Goal: Find contact information: Find contact information

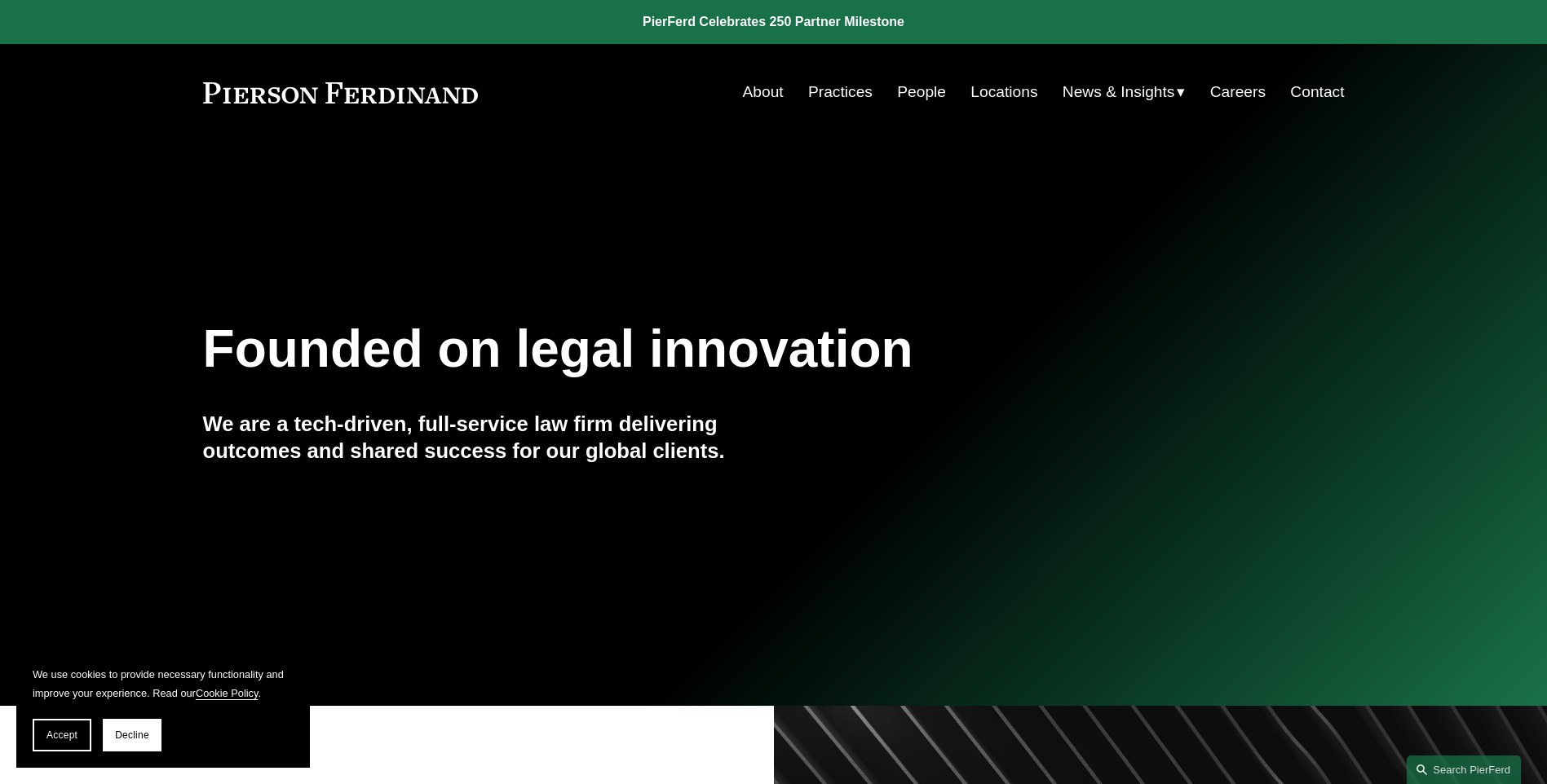
click at [1326, 93] on link "Contact" at bounding box center [1316, 92] width 53 height 31
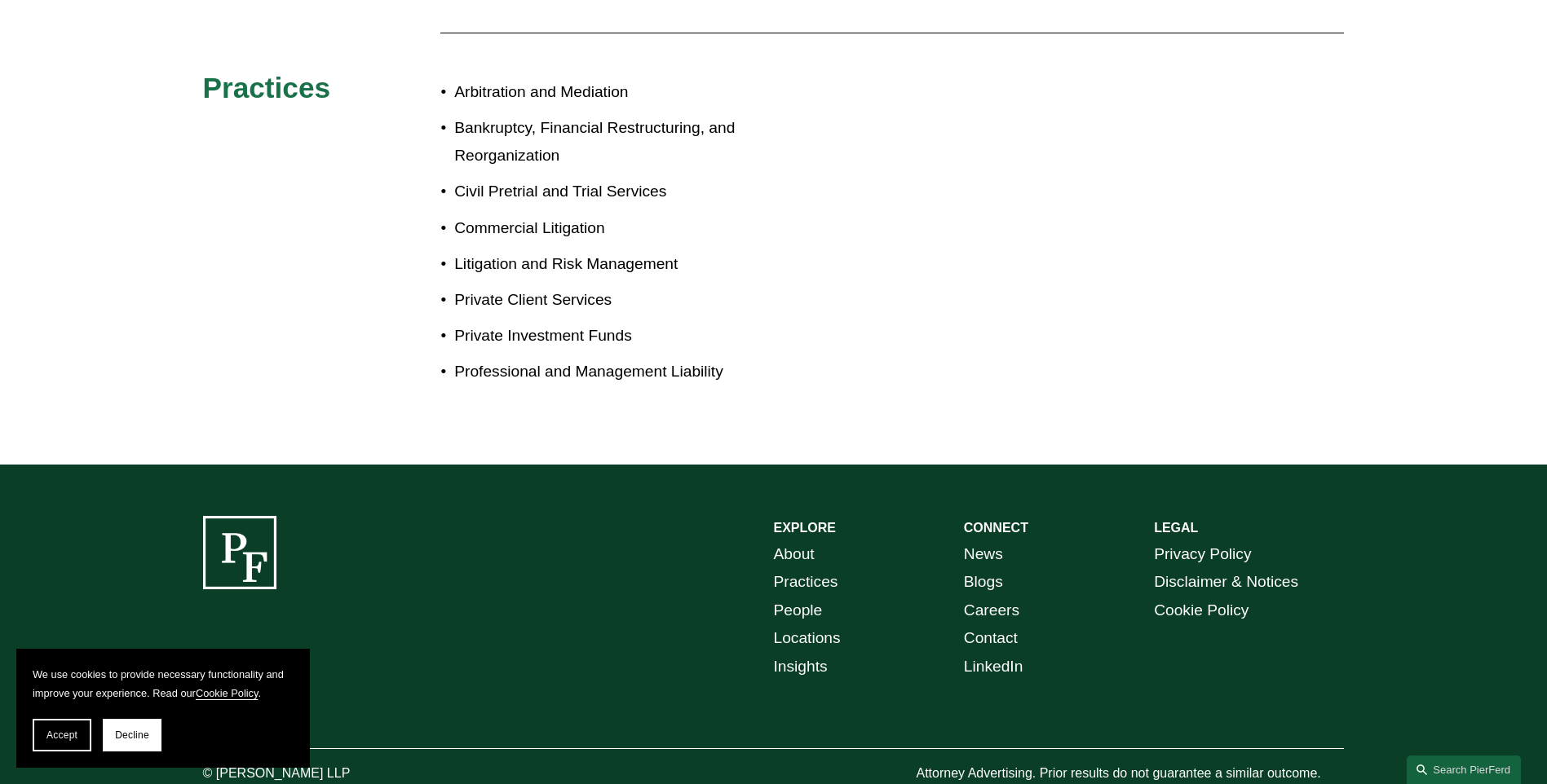
scroll to position [934, 0]
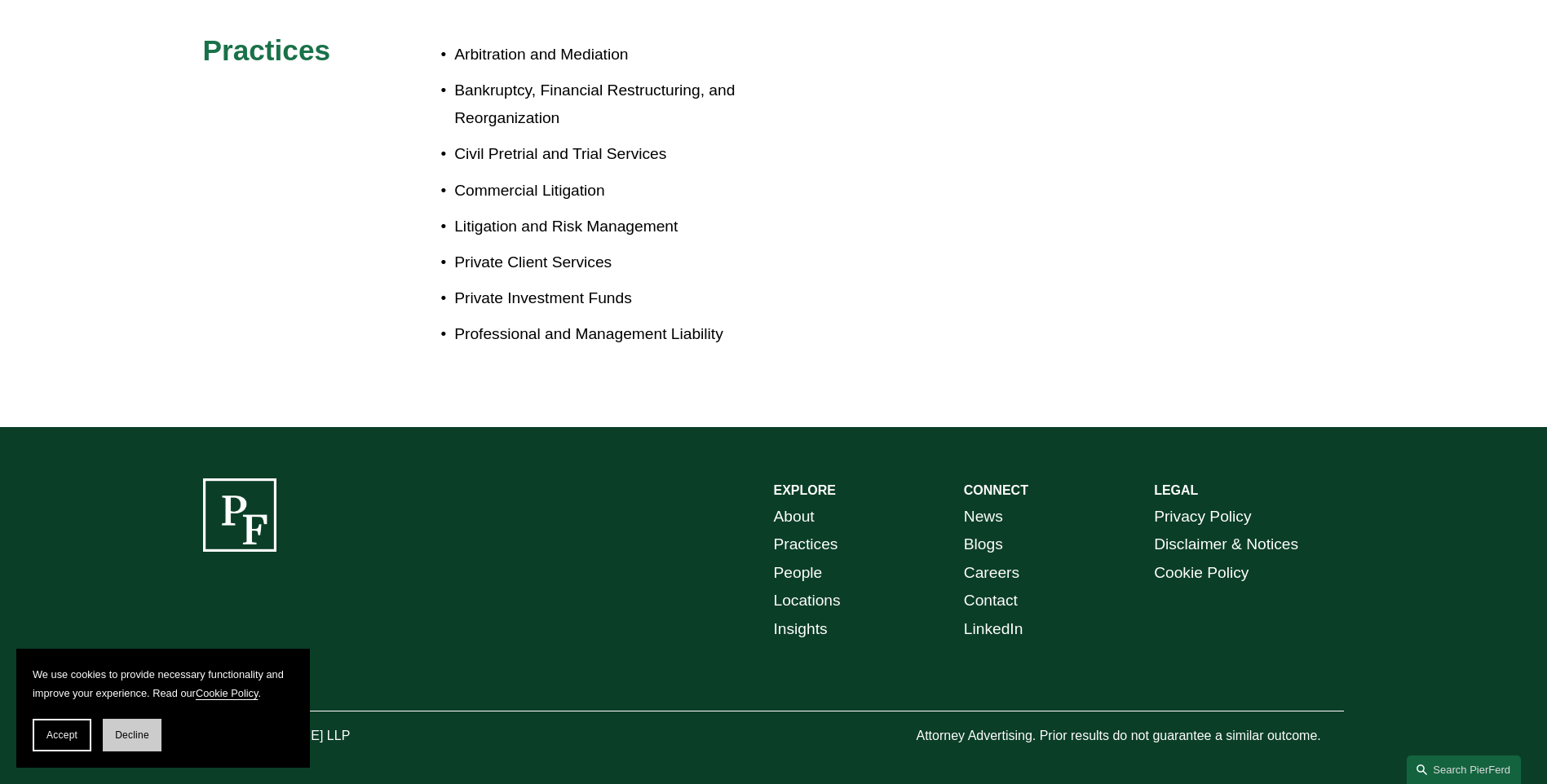
click at [151, 740] on button "Decline" at bounding box center [132, 735] width 59 height 33
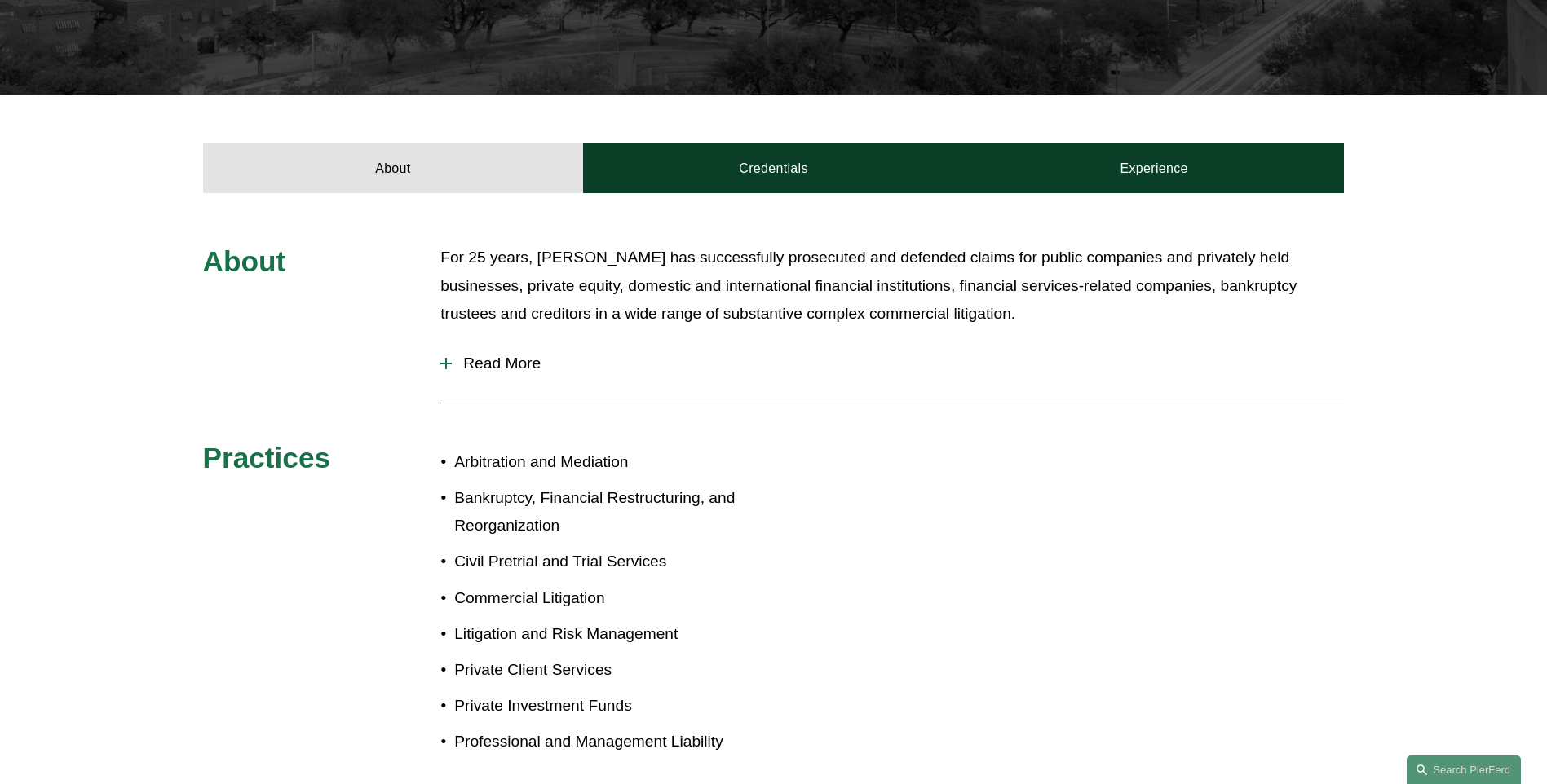
scroll to position [364, 0]
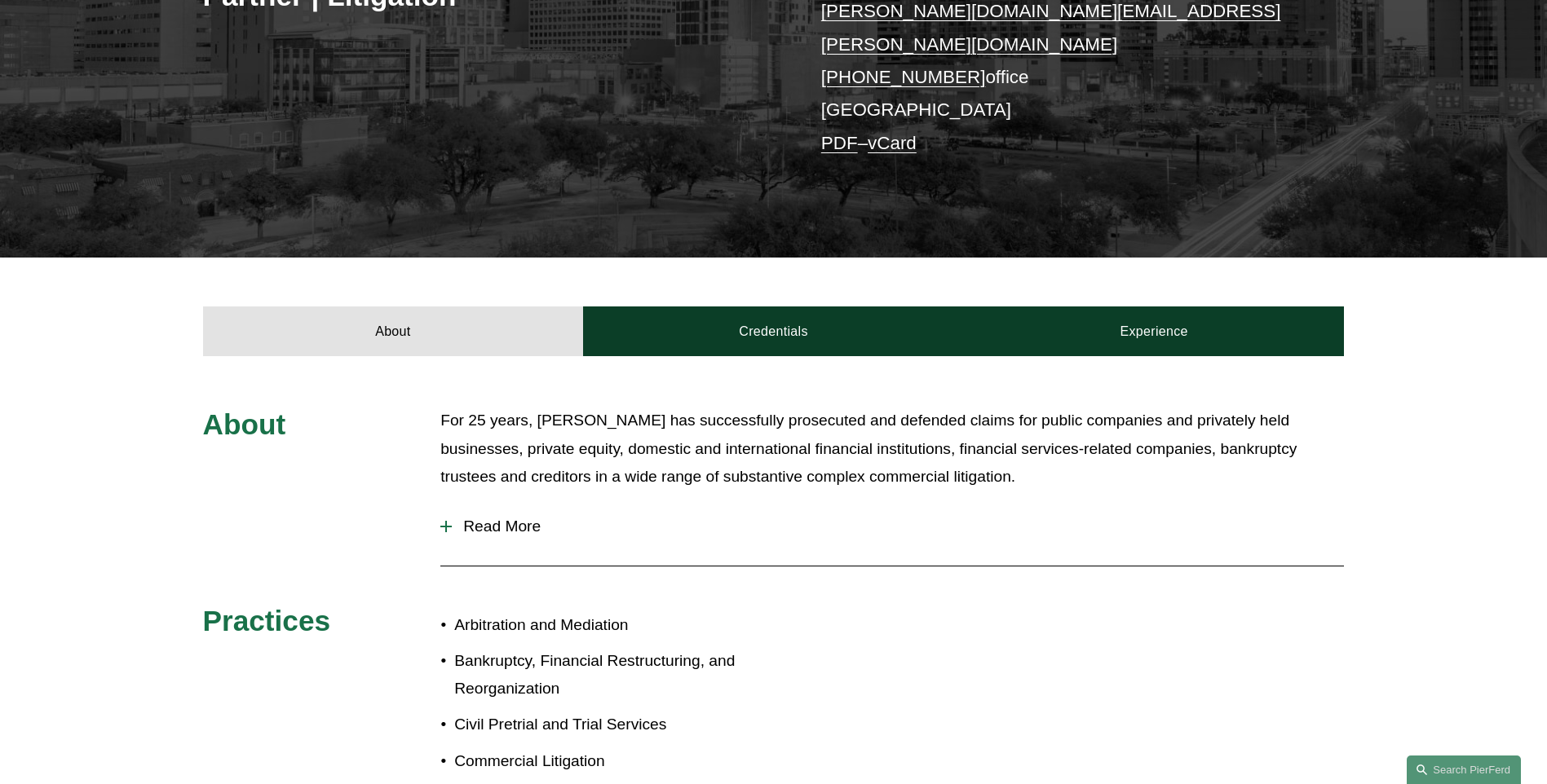
click at [482, 518] on span "Read More" at bounding box center [897, 526] width 892 height 18
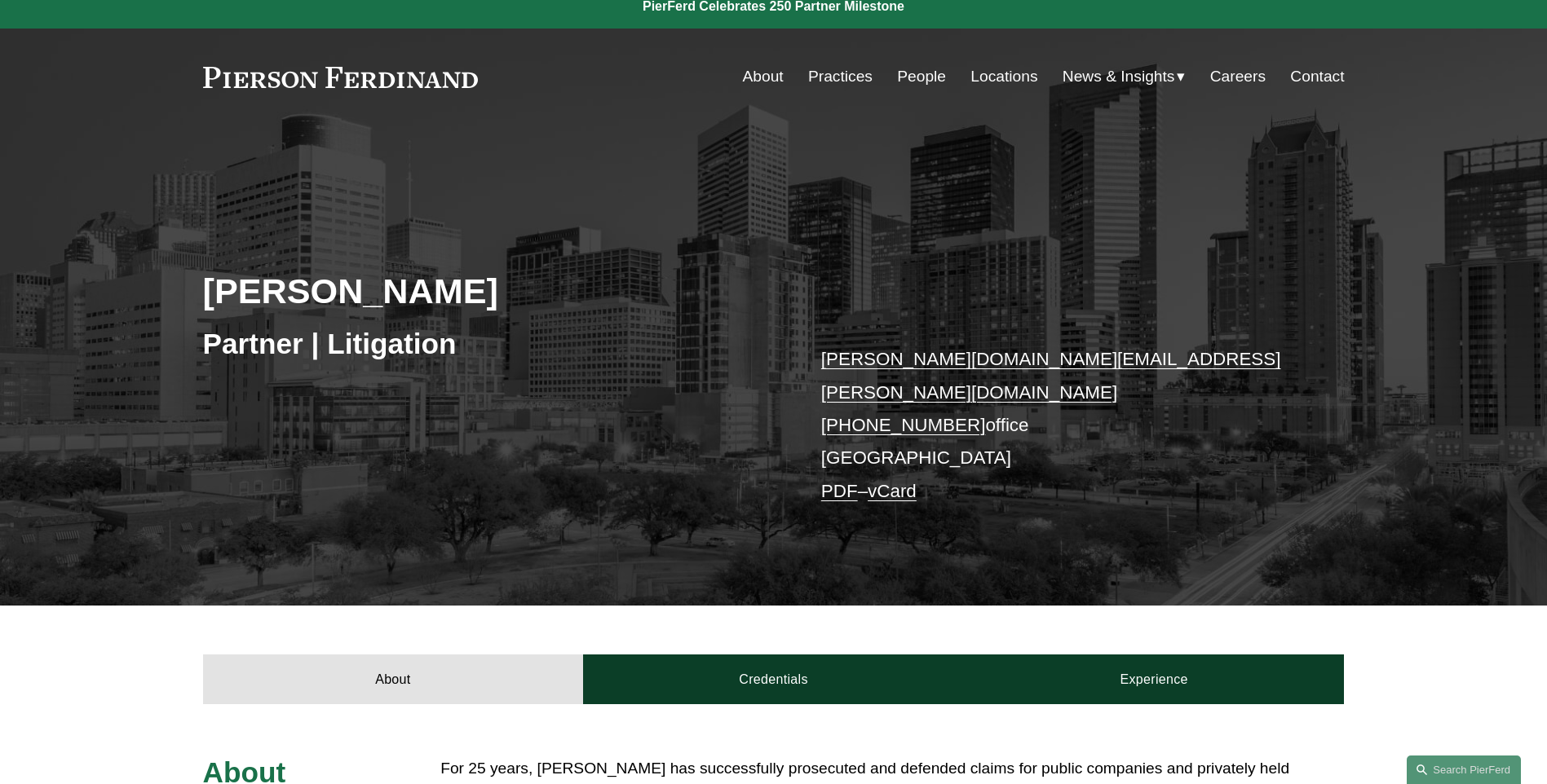
scroll to position [0, 0]
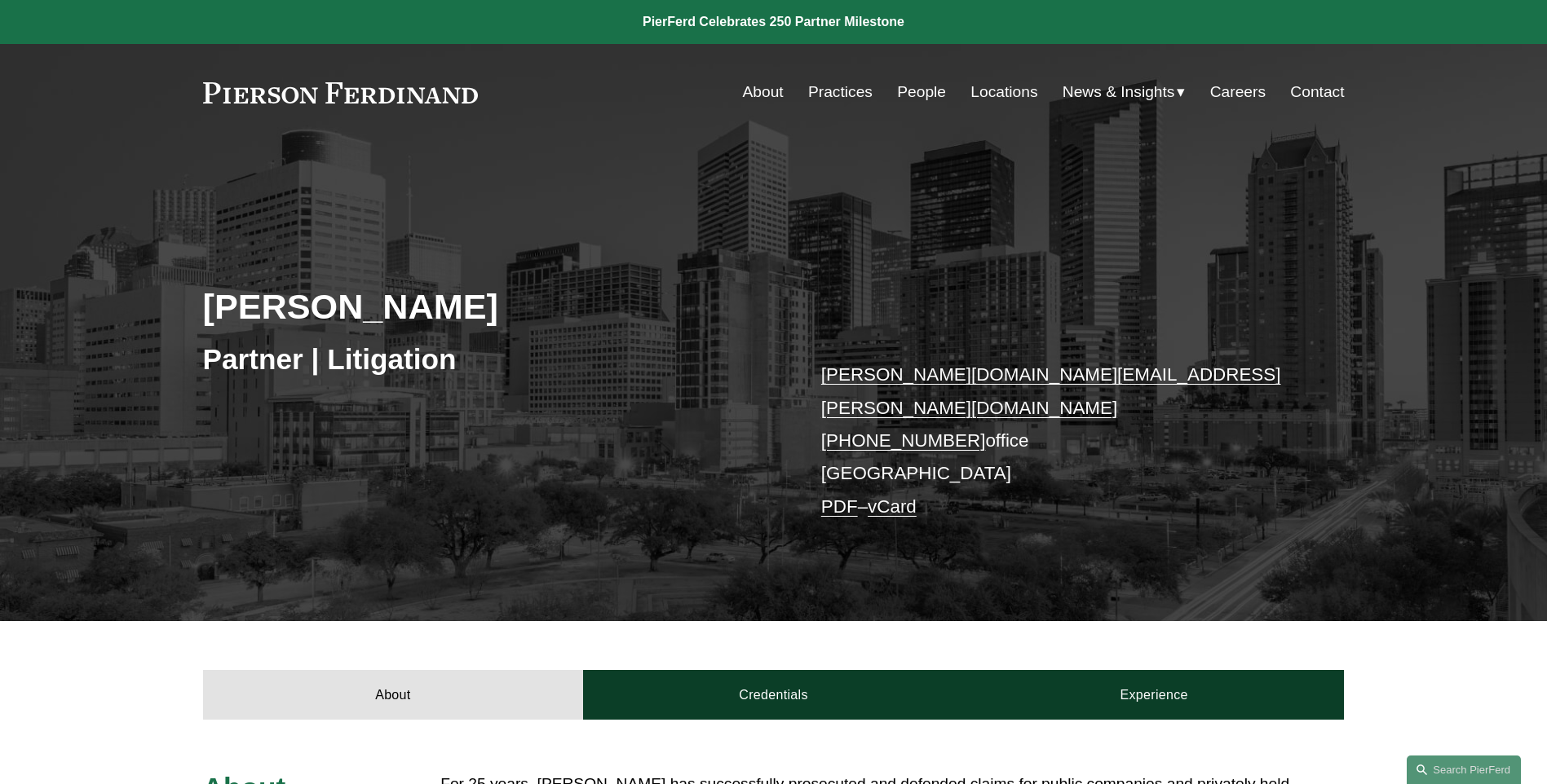
click at [895, 496] on link "vCard" at bounding box center [892, 506] width 49 height 21
click at [840, 496] on link "PDF" at bounding box center [839, 506] width 37 height 21
click at [1306, 87] on link "Contact" at bounding box center [1316, 92] width 53 height 31
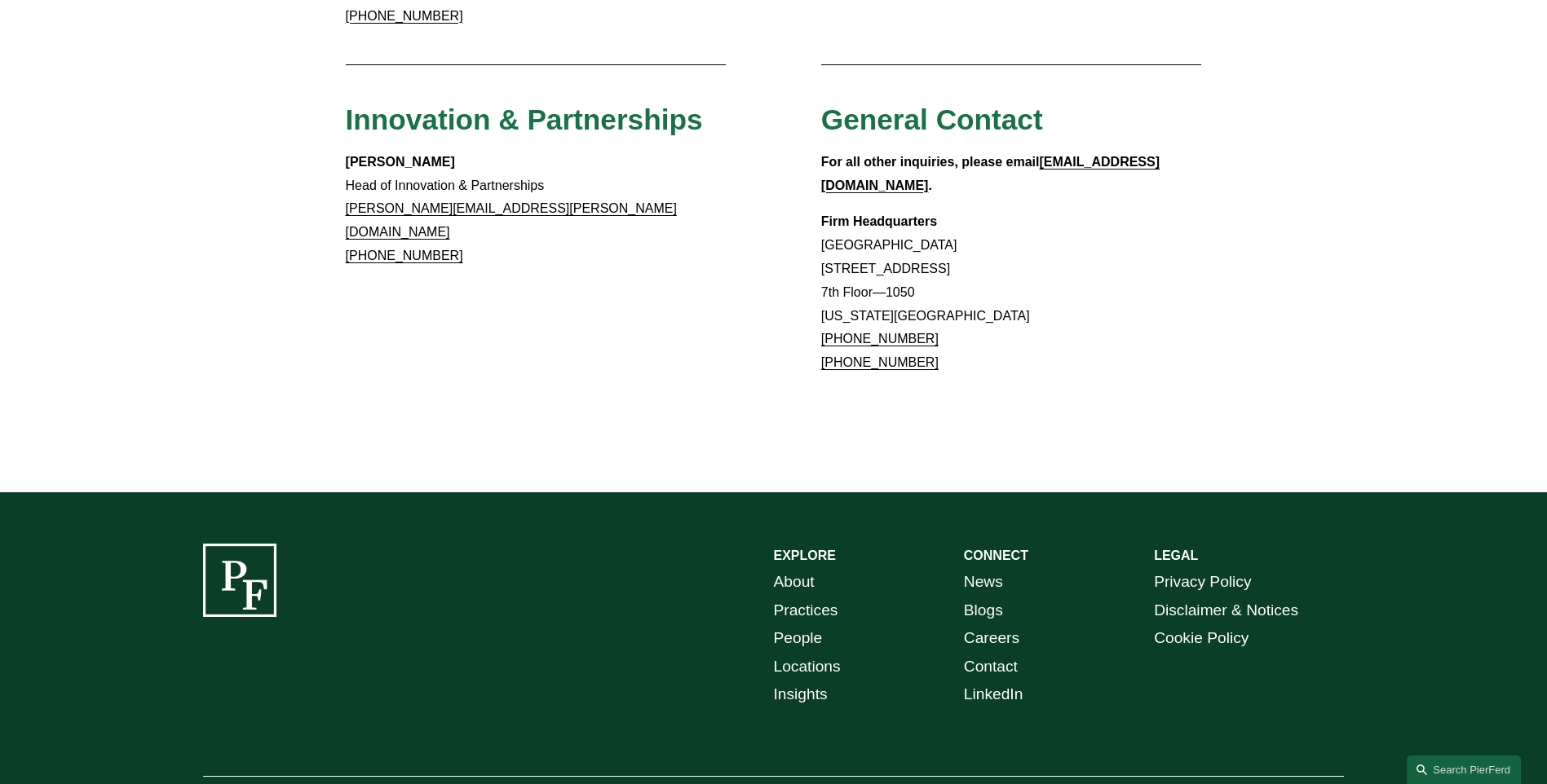
scroll to position [1480, 0]
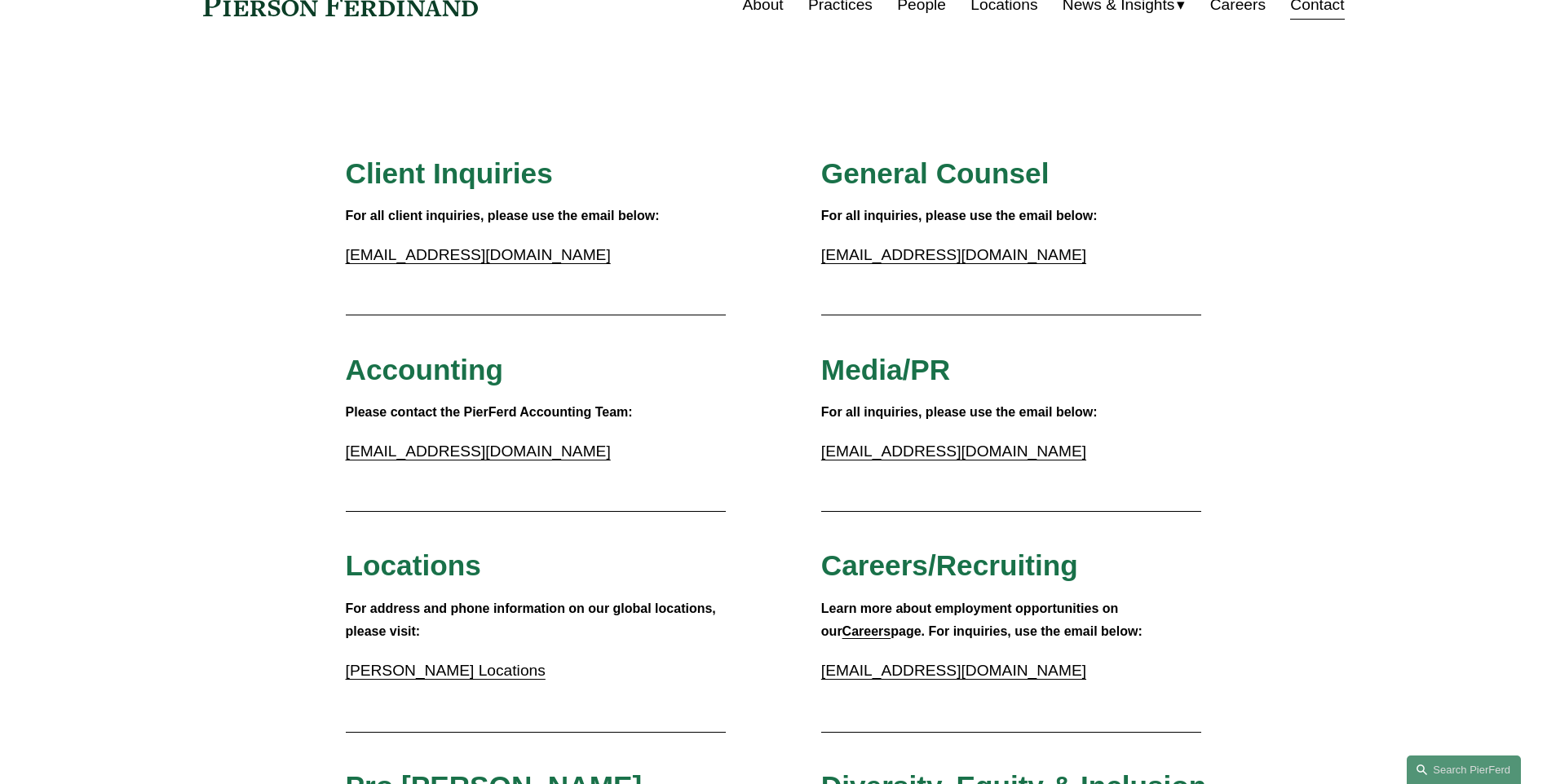
scroll to position [0, 0]
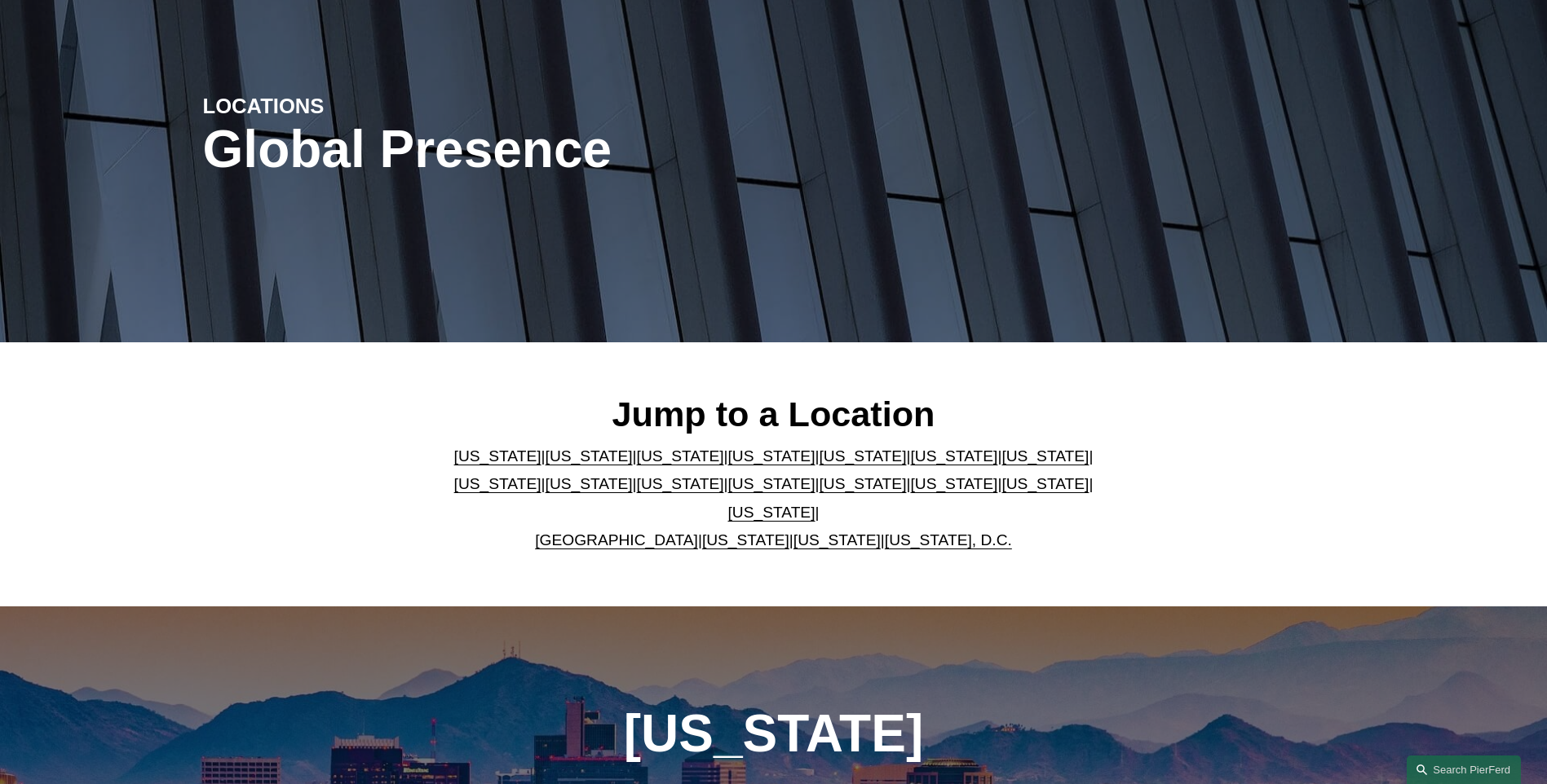
scroll to position [163, 0]
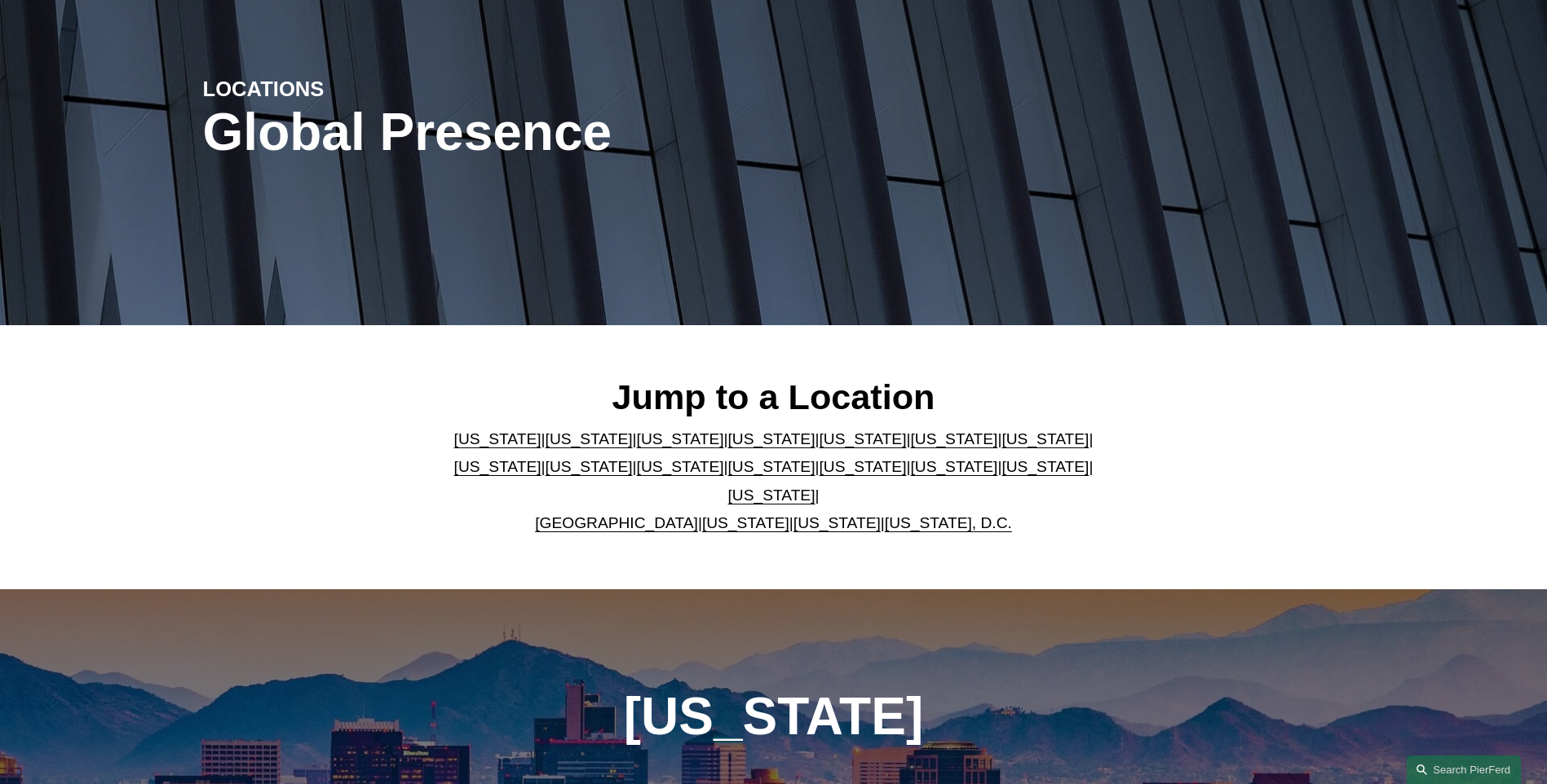
click at [815, 487] on link "[US_STATE]" at bounding box center [771, 495] width 87 height 17
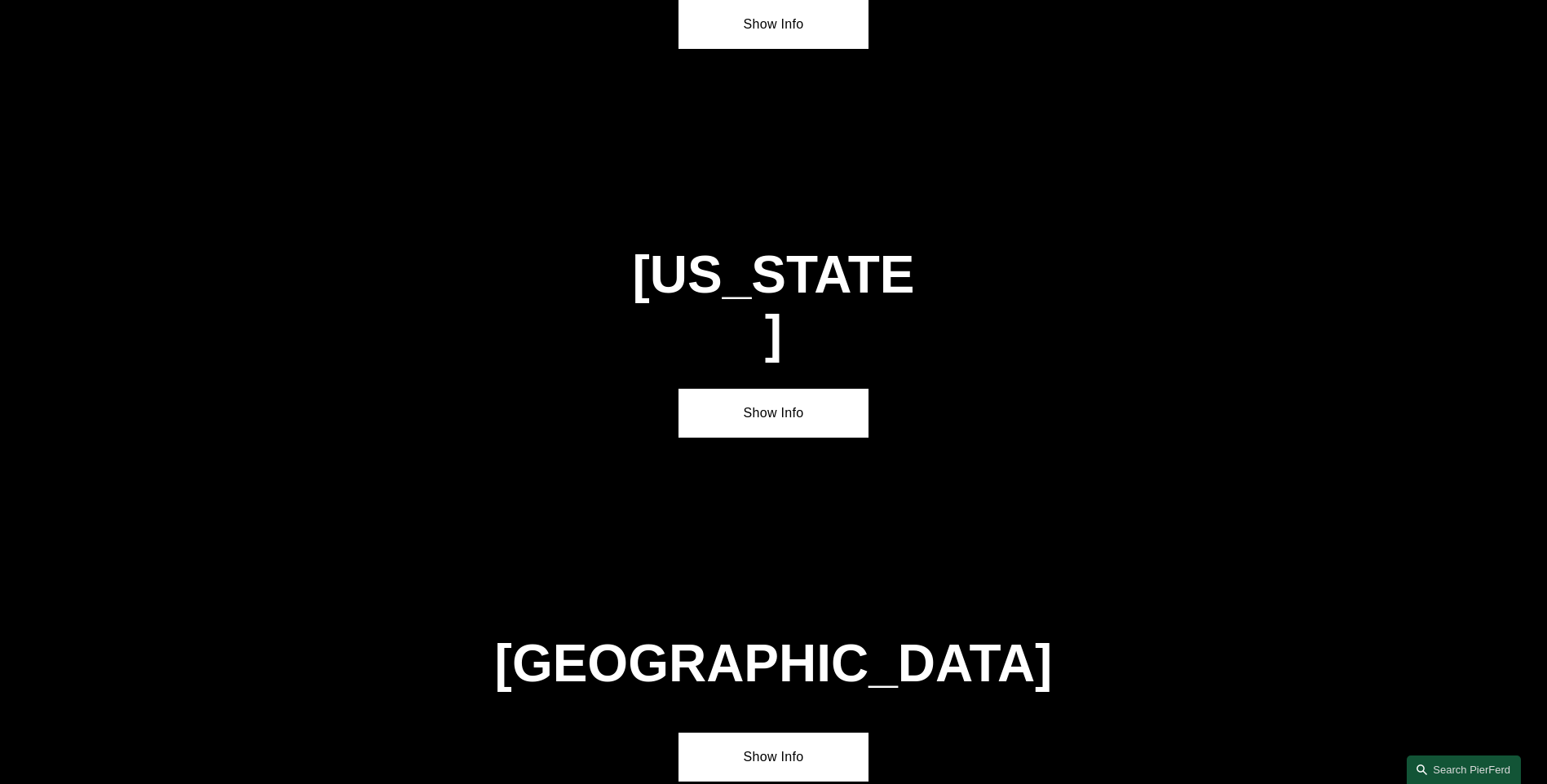
scroll to position [5556, 0]
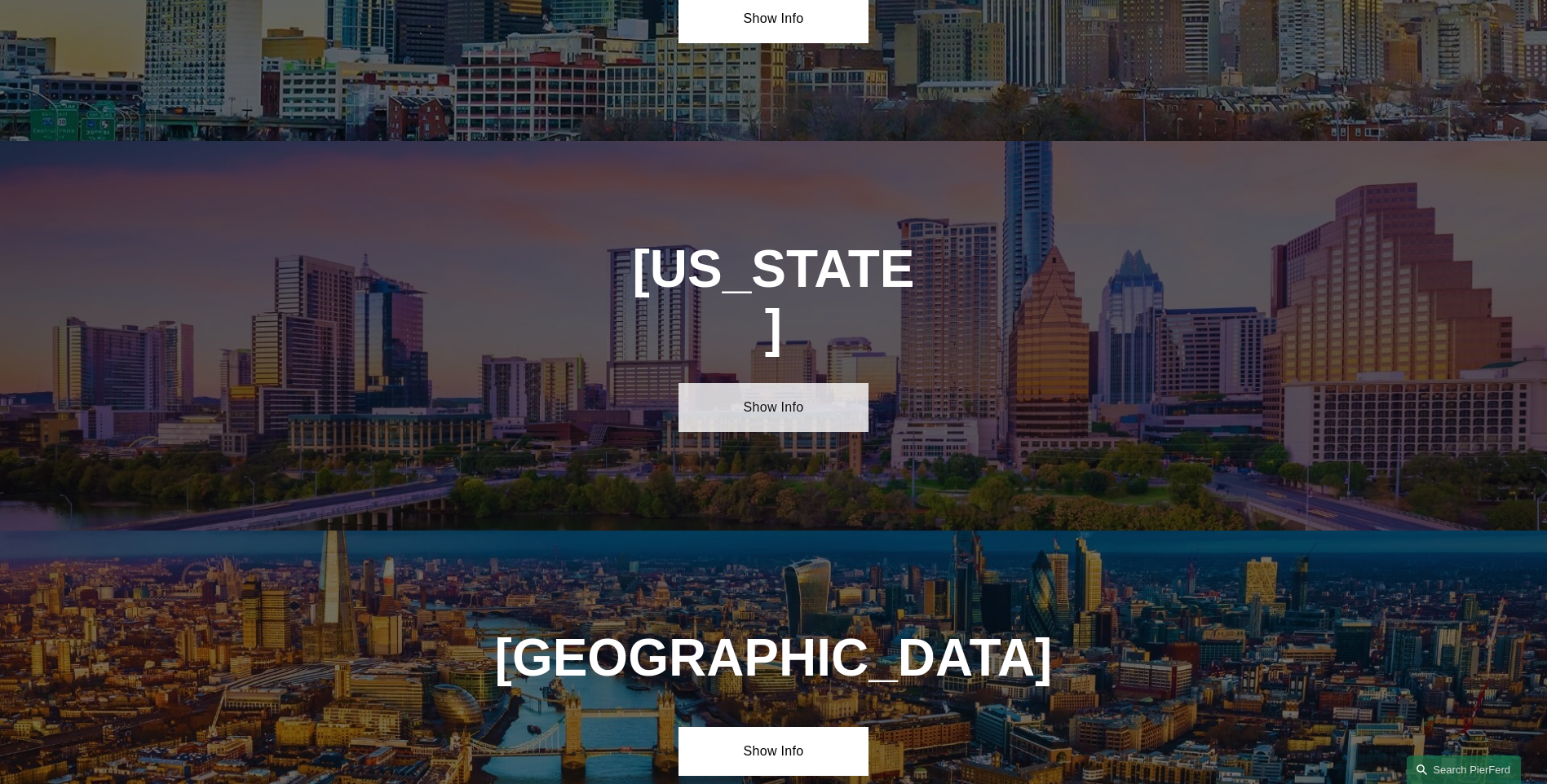
click at [851, 383] on link "Show Info" at bounding box center [773, 407] width 190 height 49
